Goal: Task Accomplishment & Management: Manage account settings

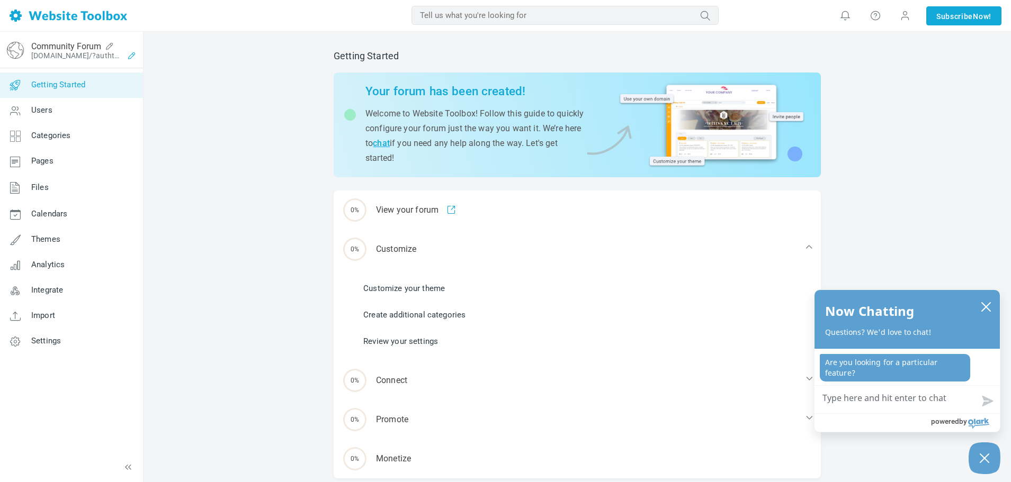
click at [130, 57] on icon at bounding box center [131, 55] width 17 height 8
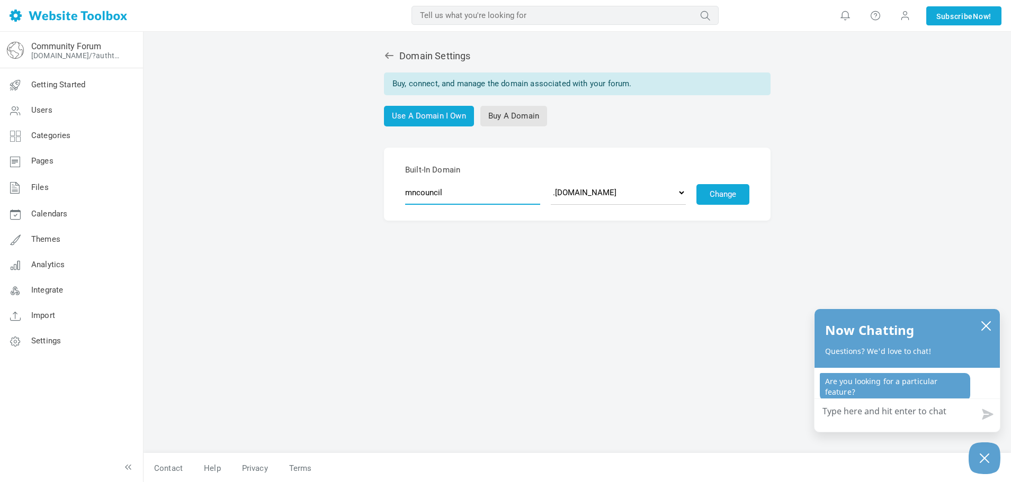
click at [449, 196] on input "mncouncil" at bounding box center [472, 193] width 135 height 24
type input "mneconchat"
click at [720, 193] on button "Change" at bounding box center [722, 194] width 53 height 21
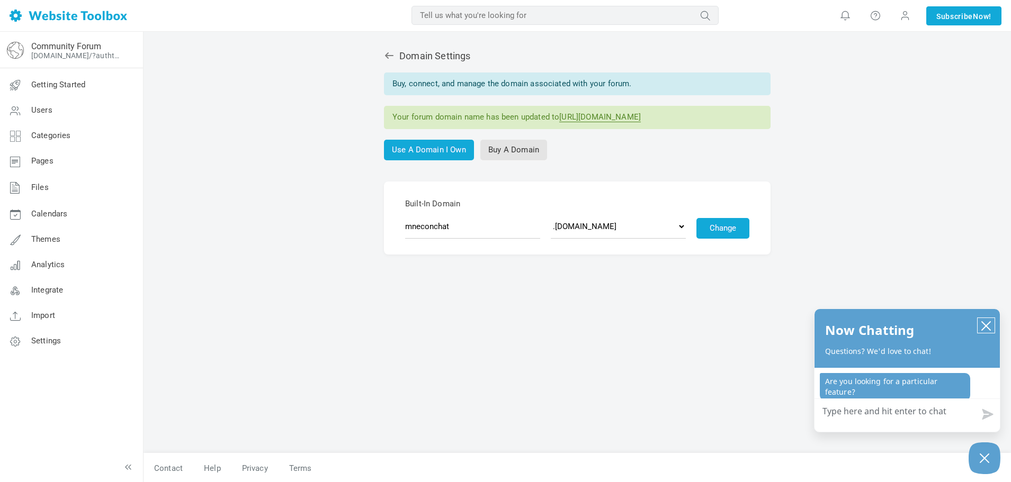
click at [984, 327] on icon "close chatbox" at bounding box center [985, 326] width 8 height 8
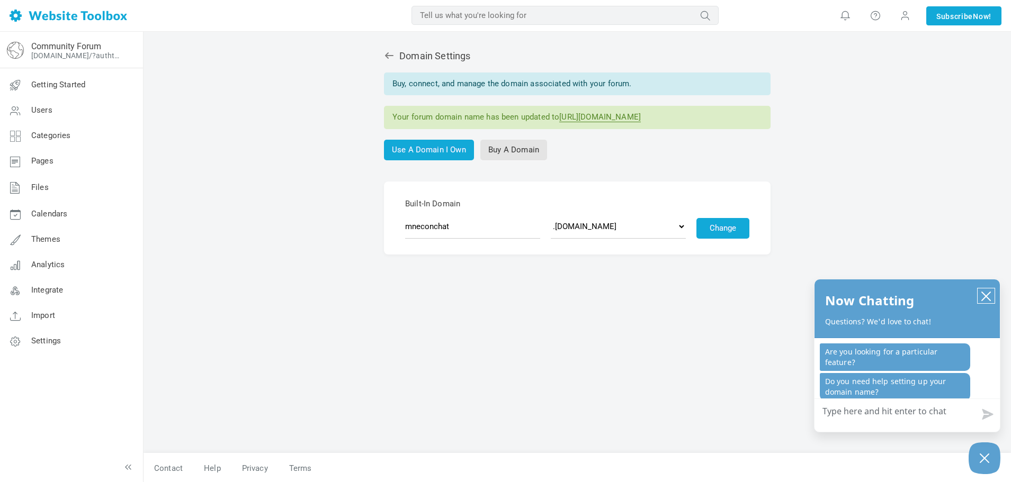
click at [986, 295] on icon "close chatbox" at bounding box center [985, 296] width 11 height 11
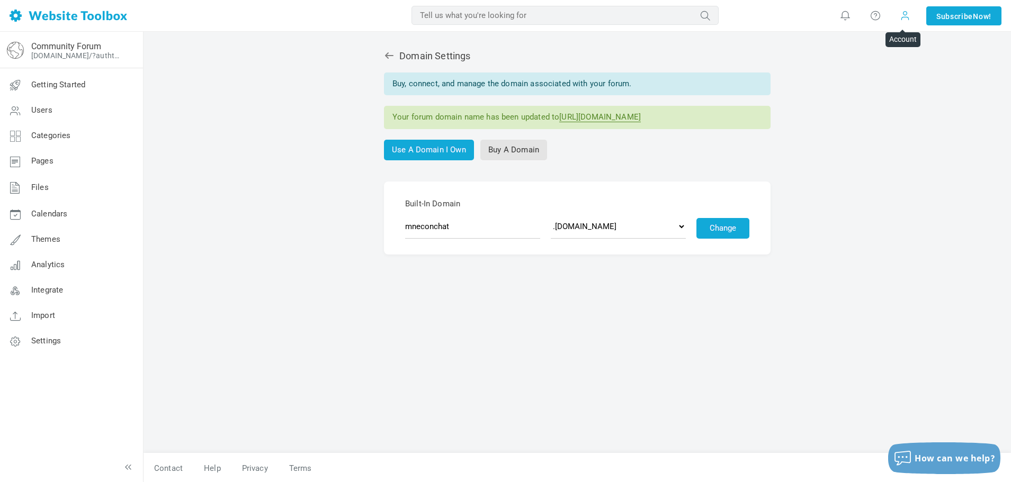
click at [899, 17] on span at bounding box center [904, 16] width 11 height 12
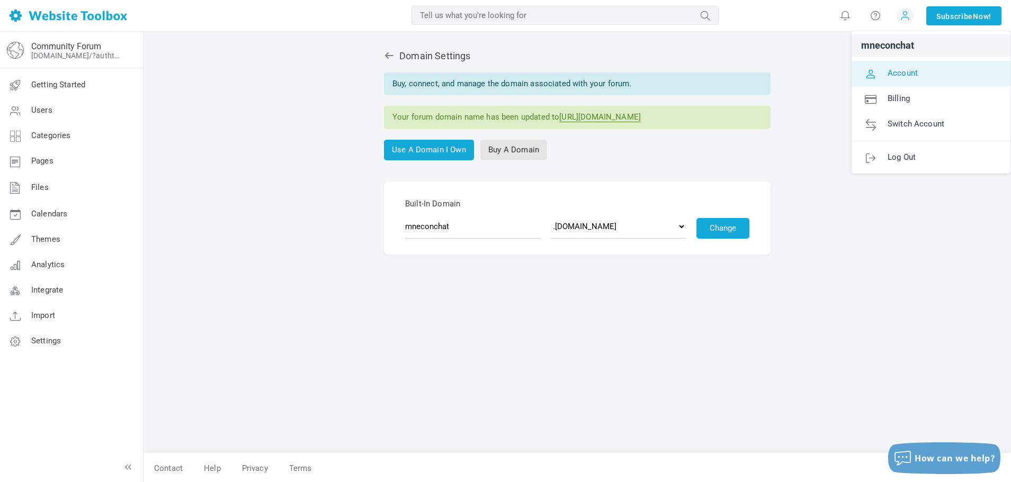
click at [887, 77] on span "Account" at bounding box center [902, 73] width 30 height 10
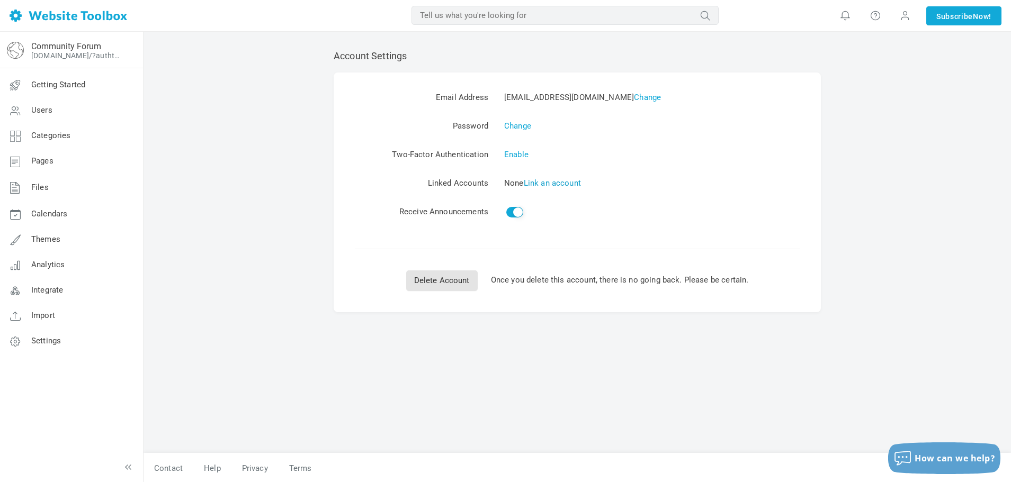
click at [541, 184] on link "Link an account" at bounding box center [552, 183] width 57 height 10
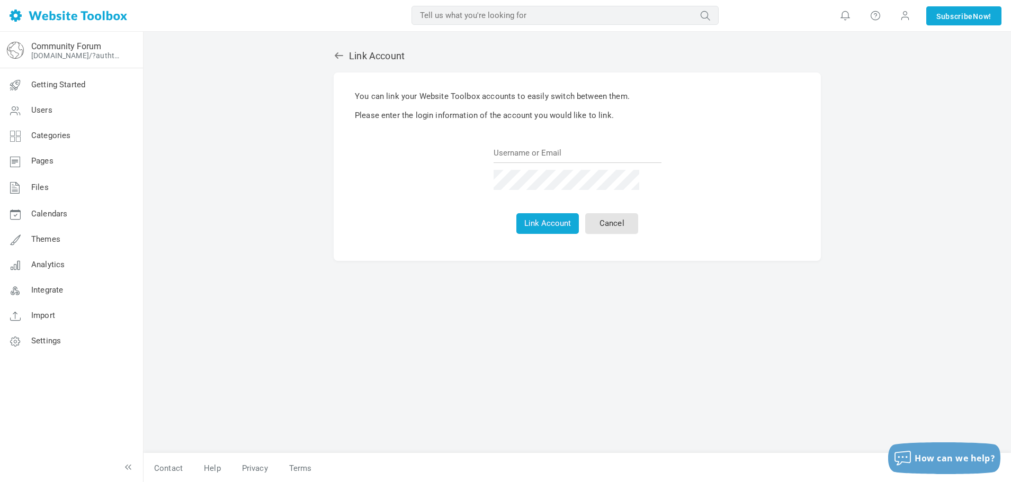
click at [341, 56] on icon at bounding box center [339, 55] width 8 height 6
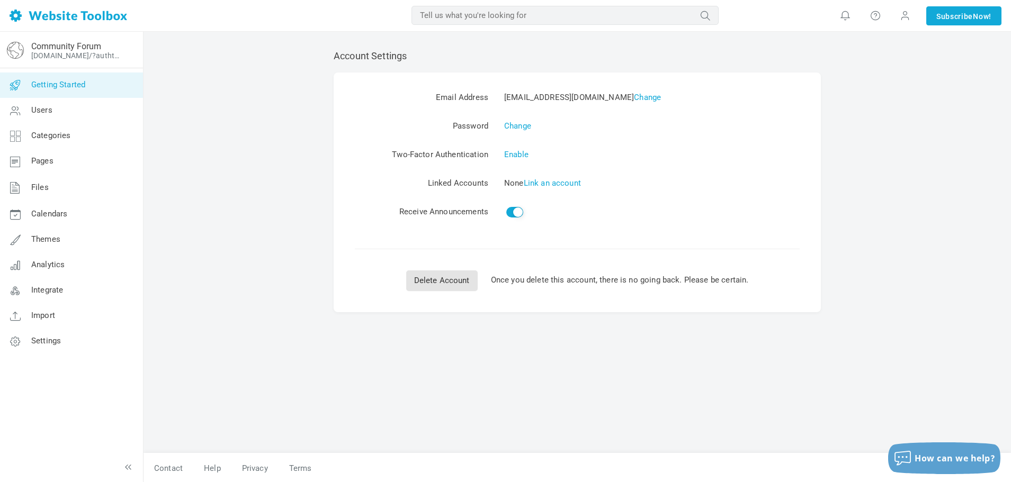
click at [52, 88] on span "Getting Started" at bounding box center [58, 85] width 54 height 10
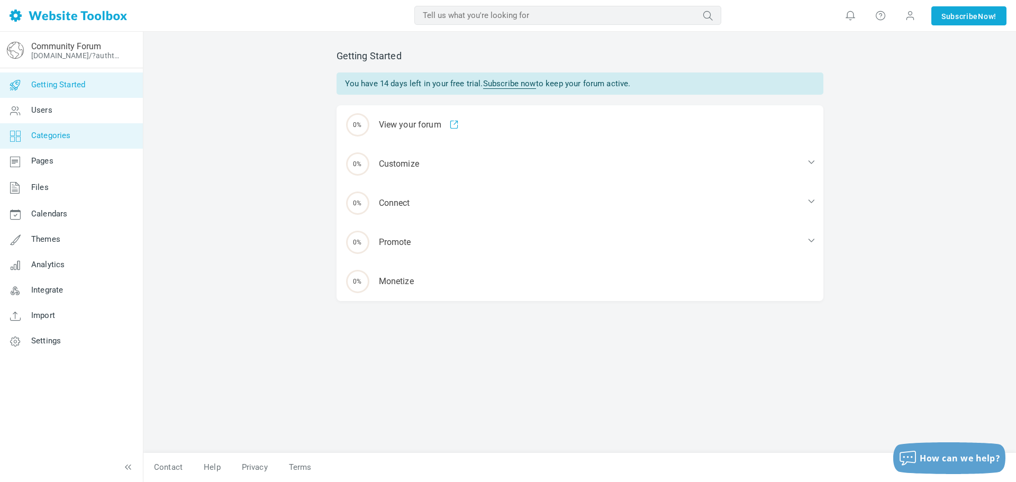
click at [34, 125] on link "Categories" at bounding box center [70, 135] width 143 height 25
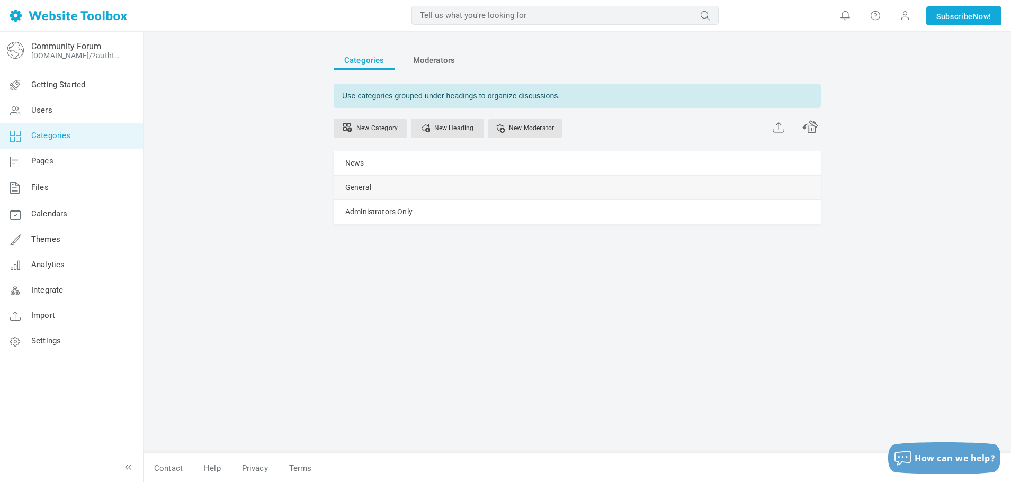
click at [790, 180] on div "General [GEOGRAPHIC_DATA] Edit [GEOGRAPHIC_DATA] View Category Change Permissio…" at bounding box center [576, 188] width 487 height 24
click at [0, 0] on span at bounding box center [0, 0] width 0 height 0
click at [0, 0] on link "Manage" at bounding box center [0, 0] width 0 height 0
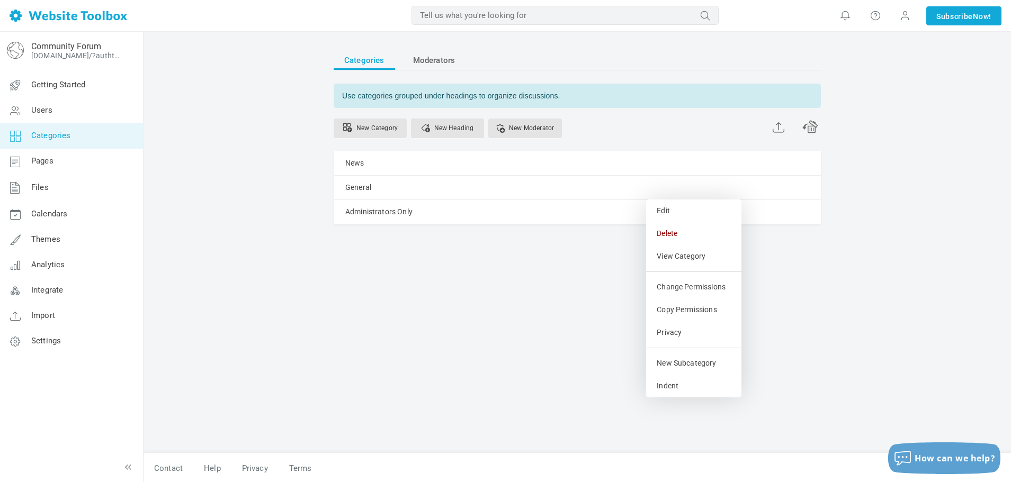
drag, startPoint x: 674, startPoint y: 227, endPoint x: 555, endPoint y: 38, distance: 223.5
click at [674, 227] on link "Delete" at bounding box center [693, 233] width 95 height 23
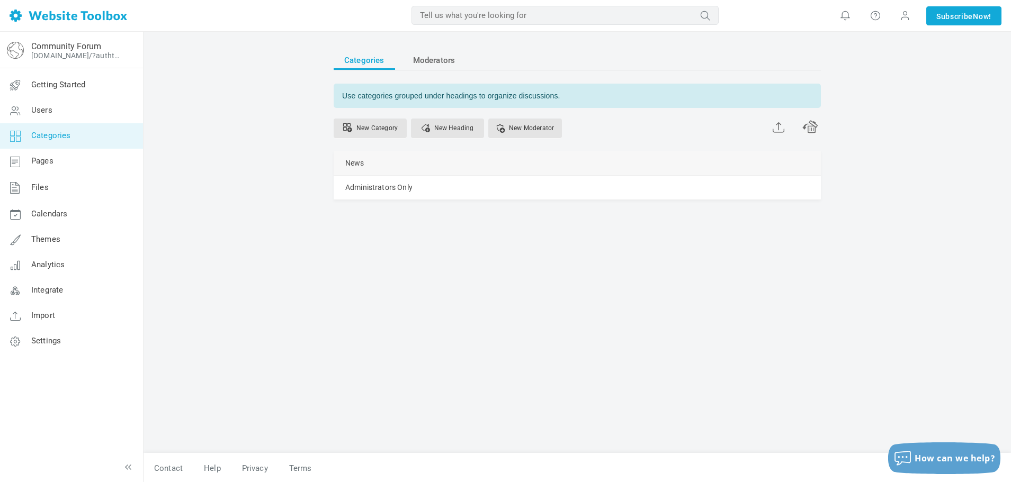
click at [0, 0] on span at bounding box center [0, 0] width 0 height 0
click at [0, 0] on link "Manage" at bounding box center [0, 0] width 0 height 0
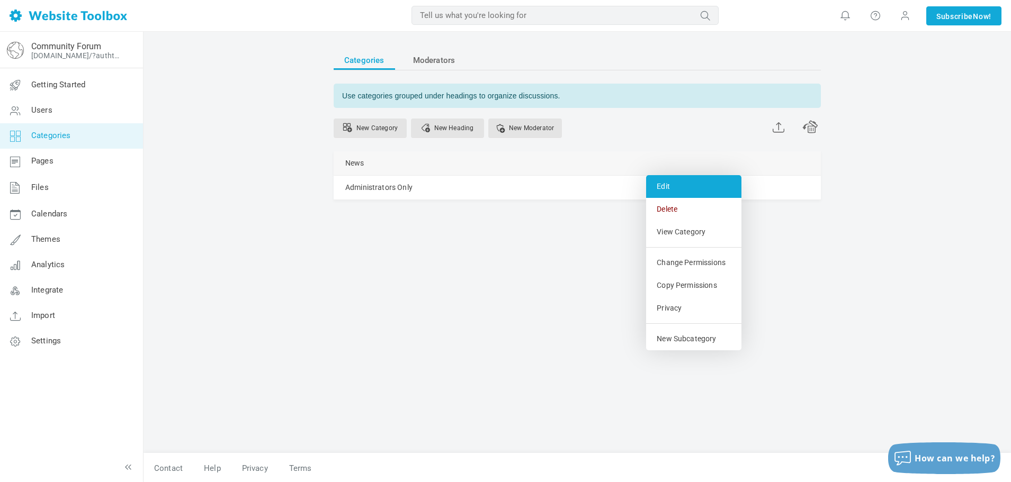
click at [667, 193] on link "Edit" at bounding box center [693, 186] width 95 height 23
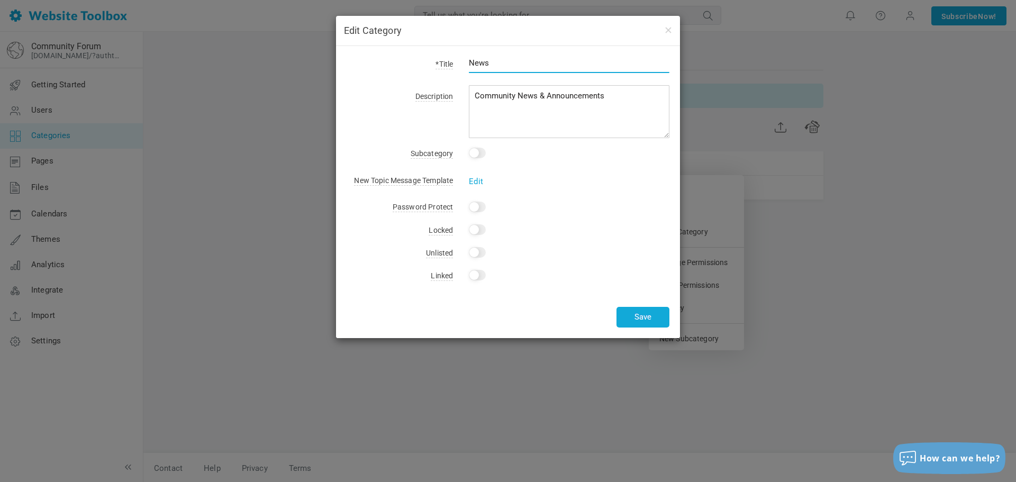
click at [505, 67] on input "News" at bounding box center [569, 63] width 201 height 20
type input "Discussion"
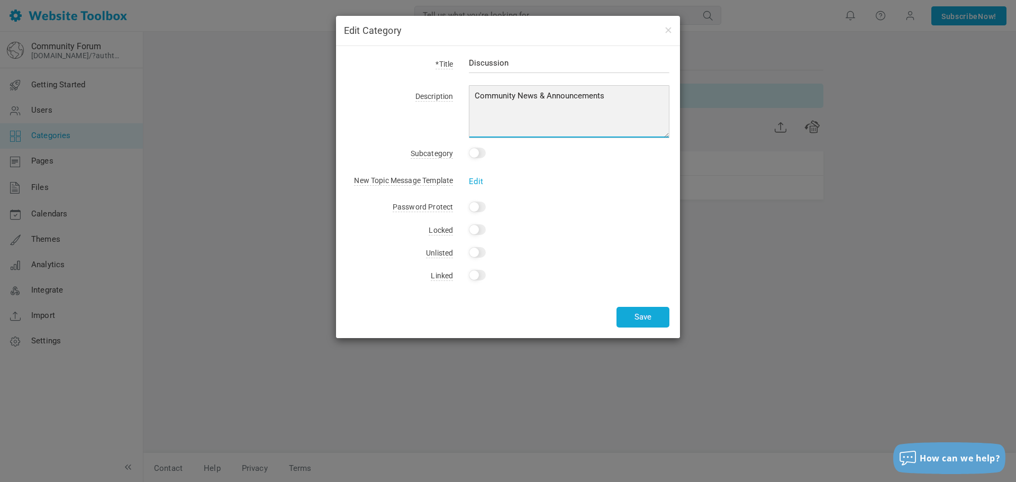
click at [493, 93] on textarea "Community News & Announcements" at bounding box center [569, 111] width 201 height 53
type textarea "General Discussion"
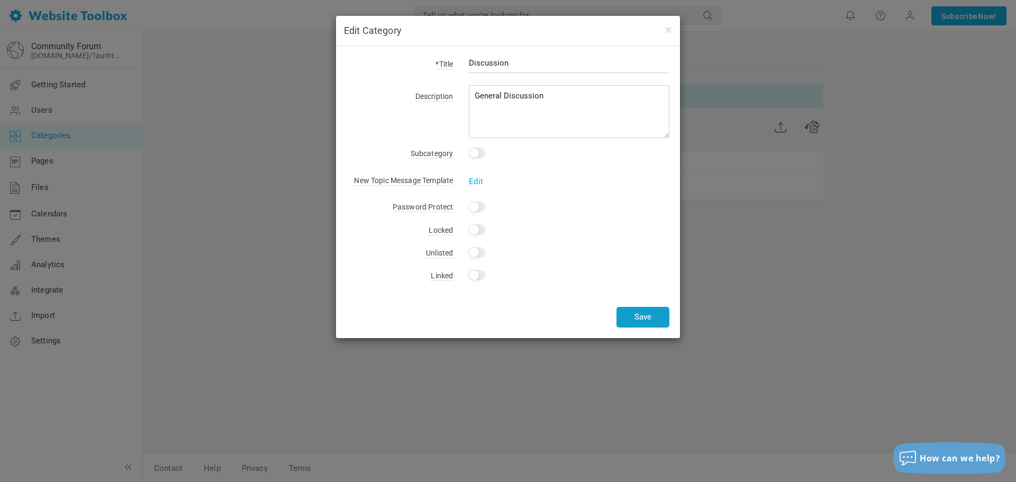
click at [655, 319] on button "Save" at bounding box center [643, 317] width 53 height 21
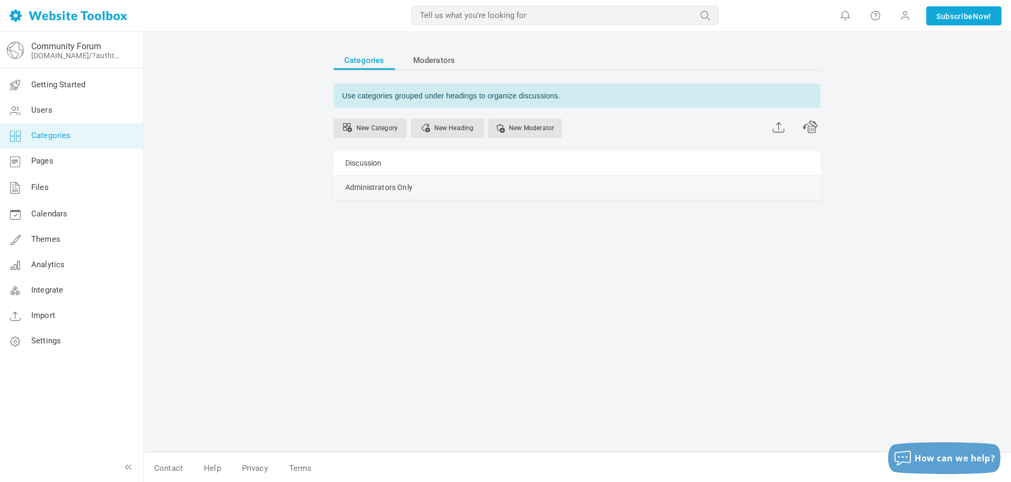
click at [0, 0] on link "Manage" at bounding box center [0, 0] width 0 height 0
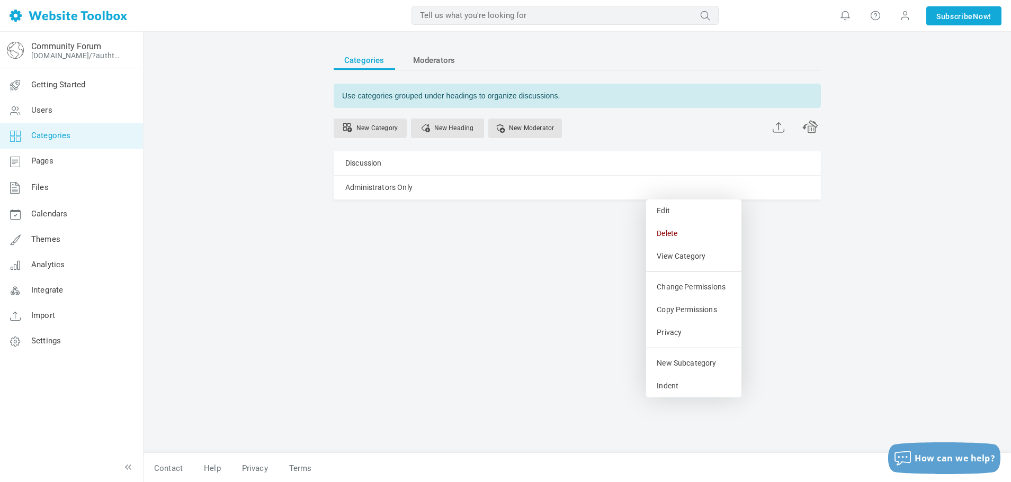
drag, startPoint x: 666, startPoint y: 236, endPoint x: 568, endPoint y: 39, distance: 220.6
click at [666, 236] on link "Delete" at bounding box center [693, 233] width 95 height 23
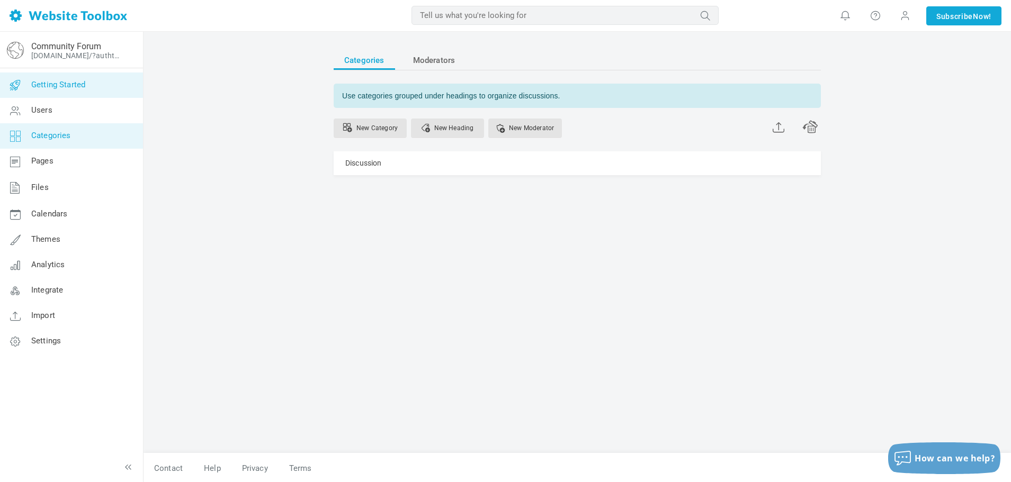
click at [22, 92] on icon at bounding box center [15, 85] width 32 height 25
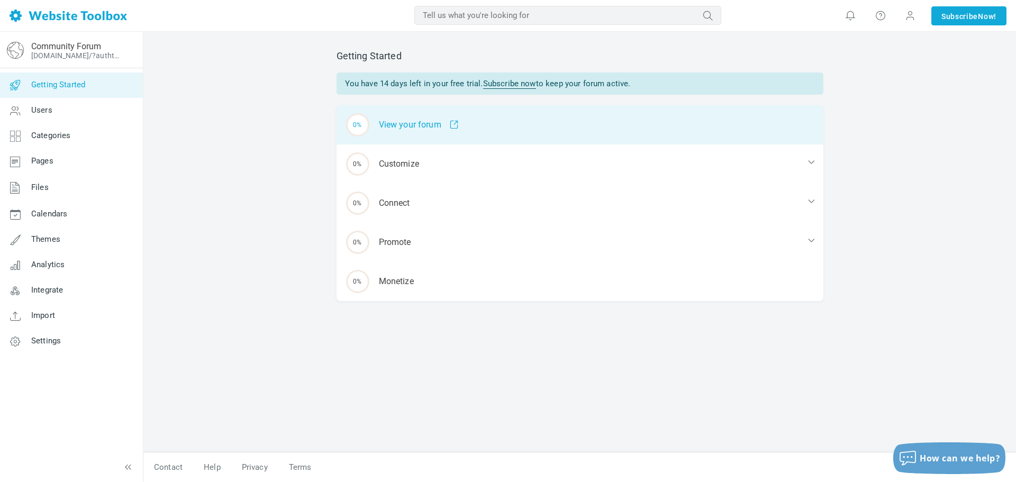
click at [448, 119] on div "0% View your forum" at bounding box center [580, 124] width 487 height 39
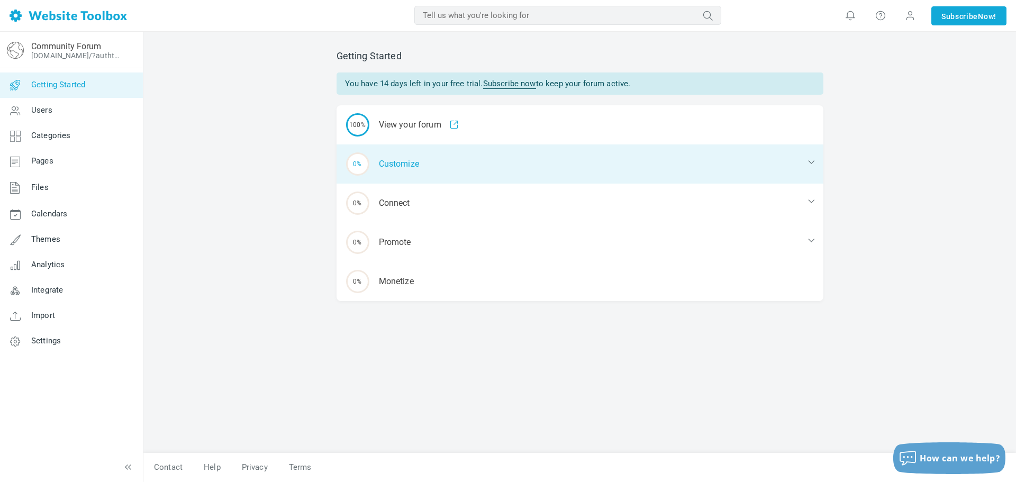
click at [387, 176] on div "0% Customize" at bounding box center [580, 164] width 487 height 39
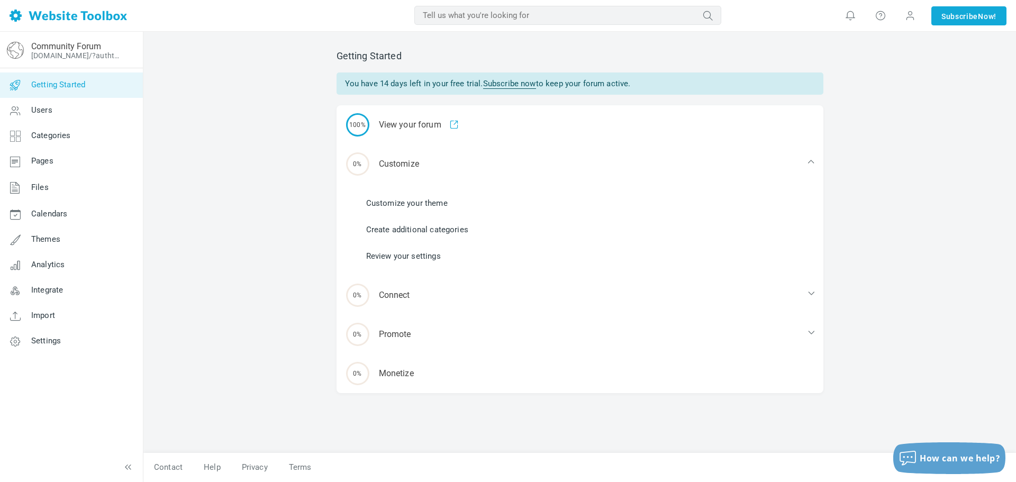
click at [402, 203] on link "Customize your theme" at bounding box center [407, 203] width 82 height 12
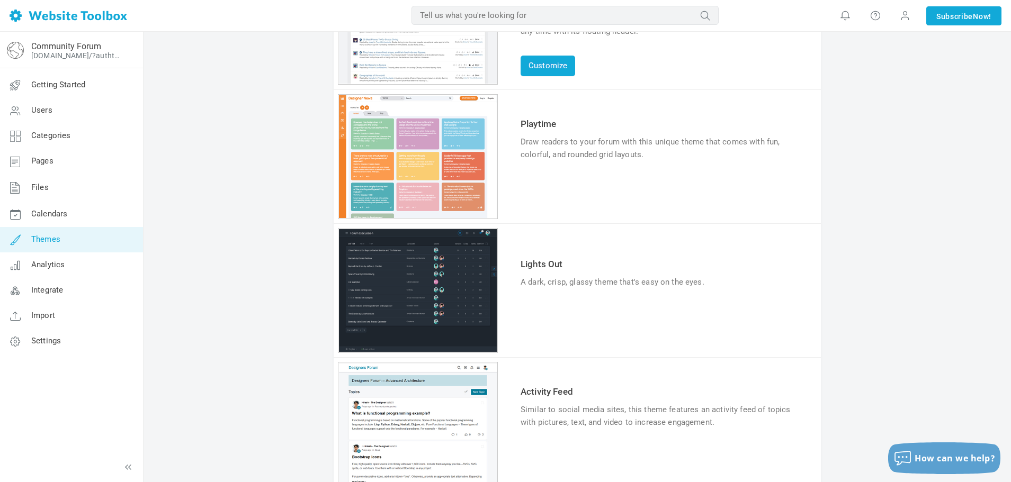
scroll to position [318, 0]
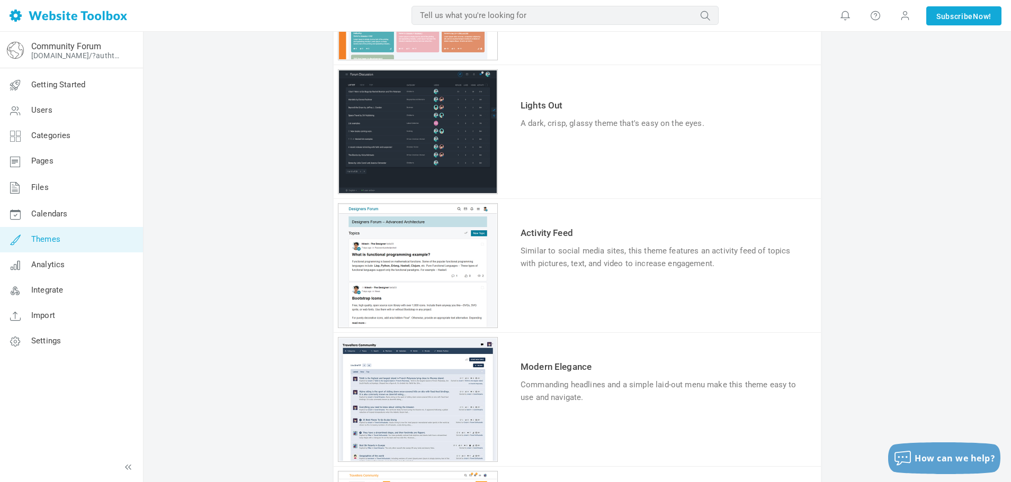
click at [552, 246] on div "Similar to social media sites, this theme features an activity feed of topics w…" at bounding box center [661, 257] width 282 height 25
click at [554, 305] on td "Try & Customize" at bounding box center [661, 290] width 287 height 35
click at [553, 300] on link "Try & Customize" at bounding box center [559, 296] width 78 height 17
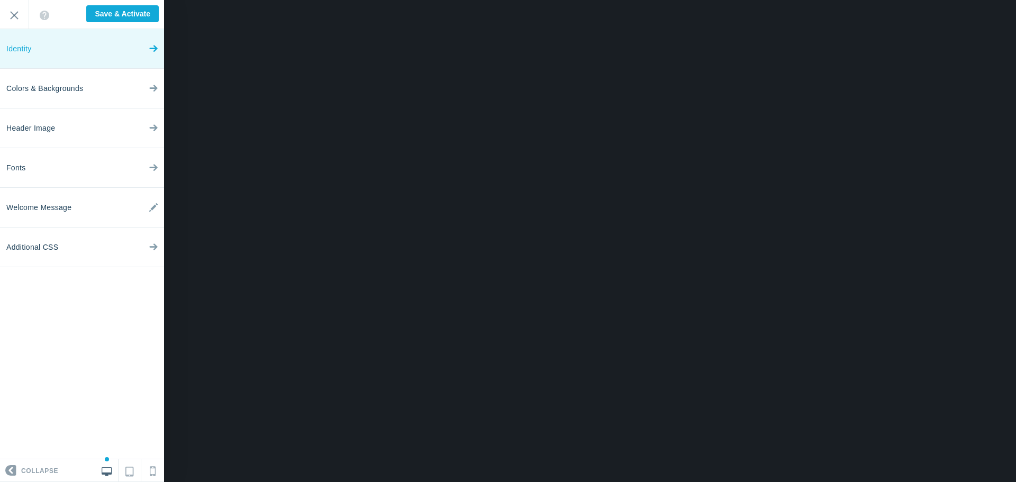
click at [122, 48] on link "Identity" at bounding box center [82, 49] width 164 height 40
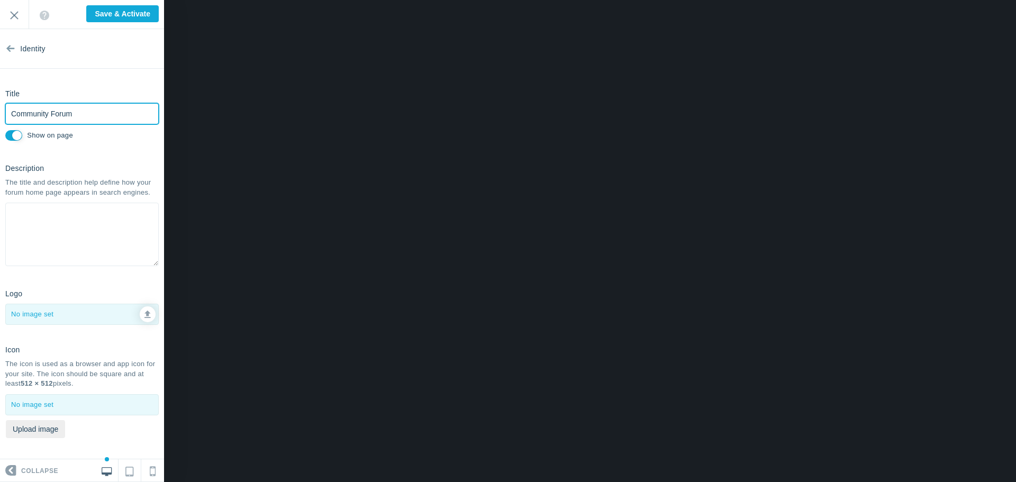
click at [64, 116] on input "Community Forum" at bounding box center [82, 113] width 154 height 21
type input "MCEE Econ Chat"
click at [96, 224] on textarea at bounding box center [82, 235] width 154 height 64
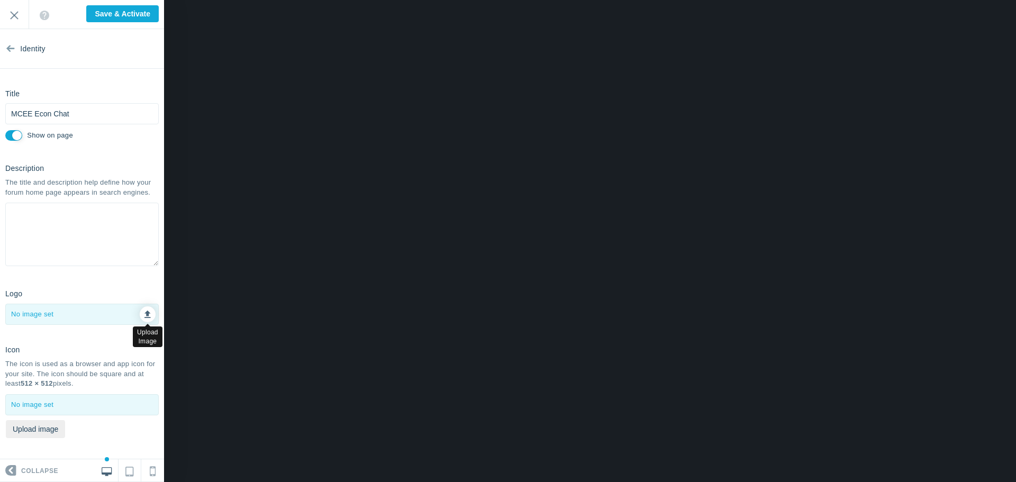
click at [144, 322] on link at bounding box center [148, 314] width 16 height 16
type input "C:\fakepath\Logo Color.png"
click at [46, 438] on button "Upload image" at bounding box center [35, 429] width 59 height 18
click at [40, 438] on button "Upload image" at bounding box center [35, 429] width 59 height 18
type input "C:\fakepath\Blocks Color (1).png"
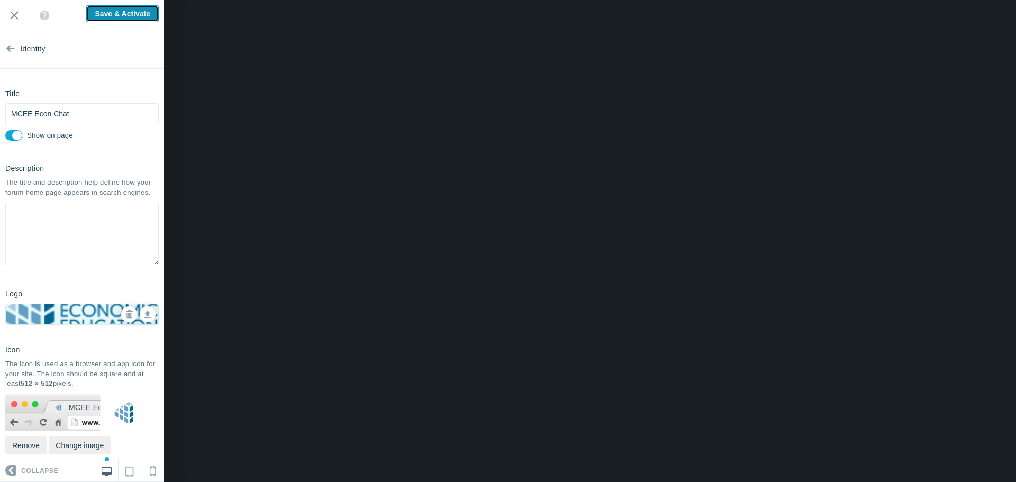
click at [119, 10] on input "Save & Activate" at bounding box center [122, 13] width 73 height 17
type input "Saving..."
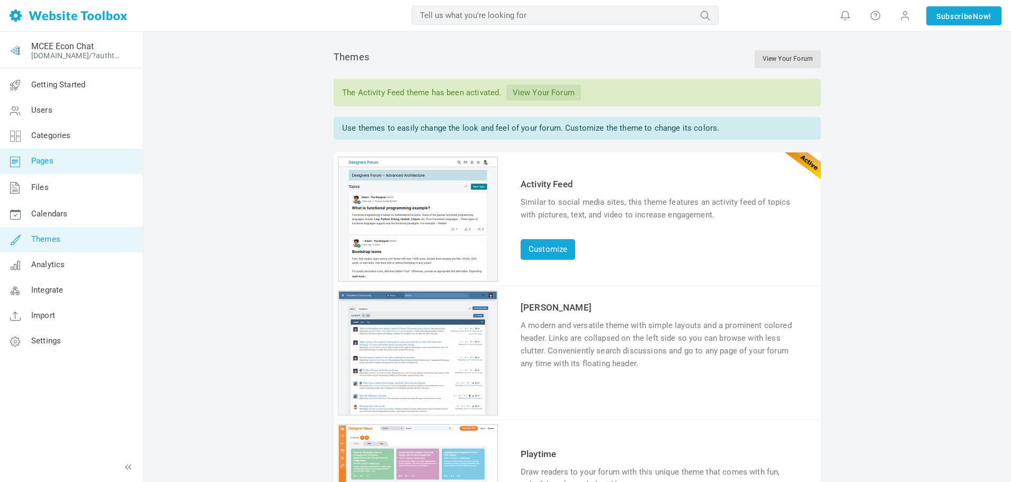
click at [49, 163] on span "Pages" at bounding box center [42, 161] width 22 height 10
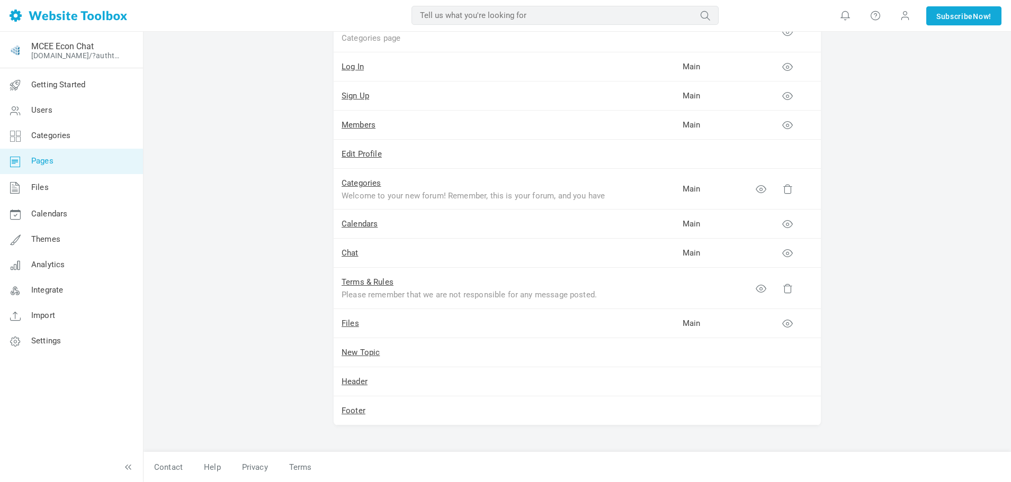
scroll to position [22, 0]
